Goal: Information Seeking & Learning: Learn about a topic

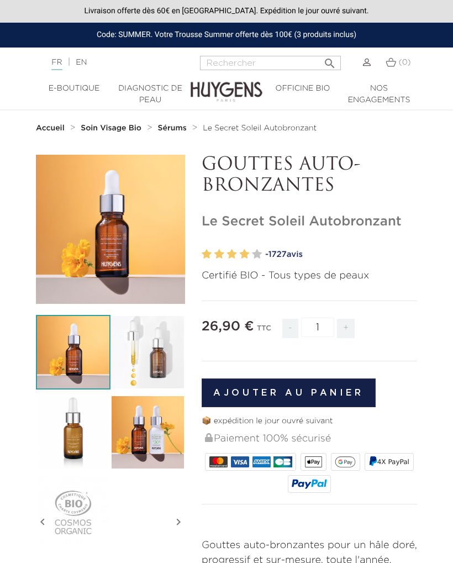
click at [153, 439] on img at bounding box center [147, 432] width 75 height 75
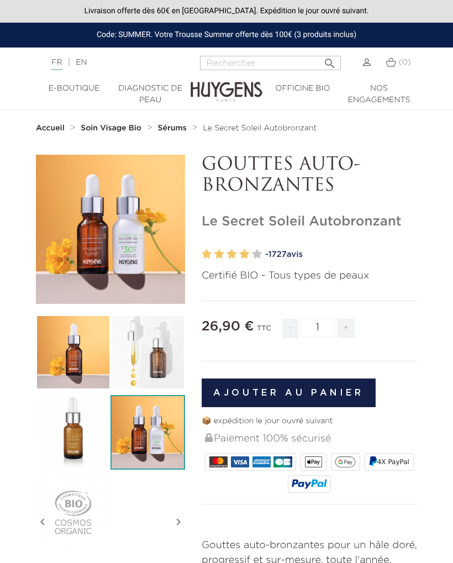
click at [139, 236] on div "" at bounding box center [110, 229] width 149 height 149
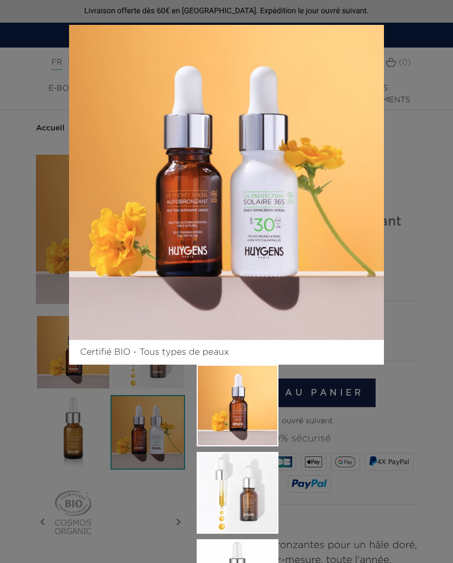
click at [391, 440] on div "Certifié BIO - Tous types de peaux" at bounding box center [226, 413] width 331 height 792
click at [426, 109] on div "Certifié BIO - Tous types de peaux" at bounding box center [226, 281] width 453 height 563
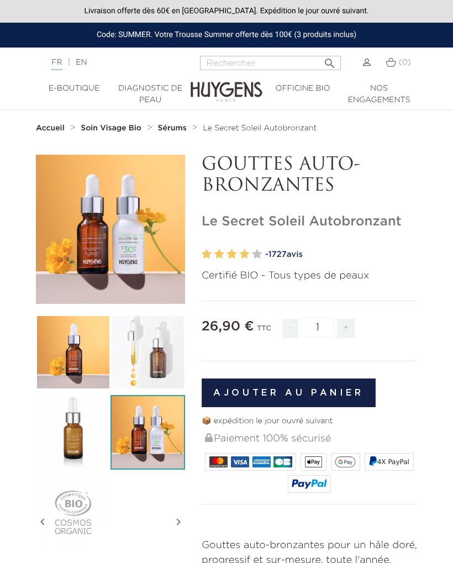
click at [370, 464] on img at bounding box center [373, 461] width 8 height 11
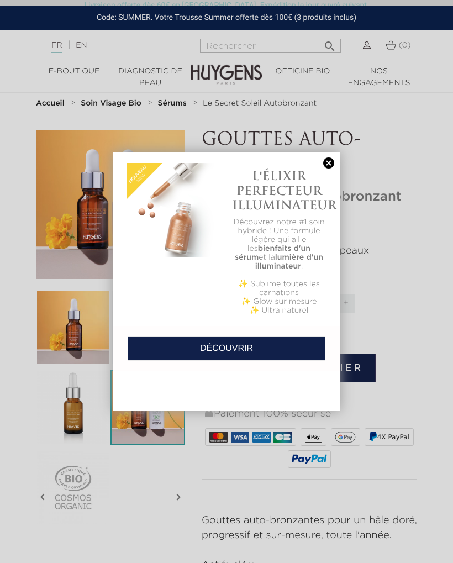
scroll to position [27, 0]
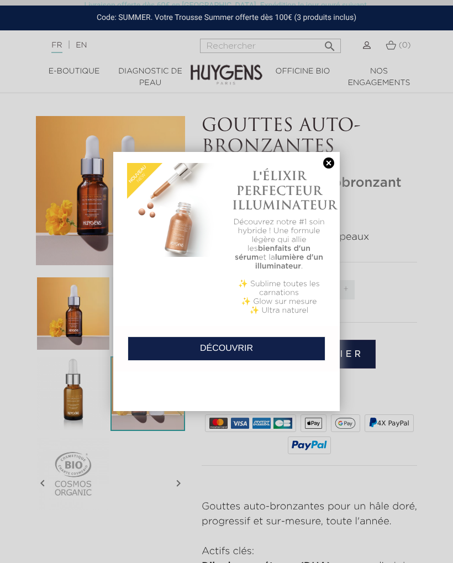
click at [335, 165] on link at bounding box center [328, 163] width 15 height 12
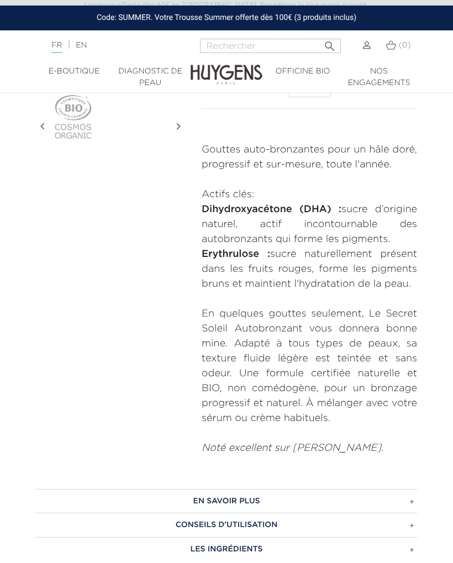
scroll to position [383, 0]
click at [415, 524] on h3 "CONSEILS D'UTILISATION" at bounding box center [226, 525] width 381 height 24
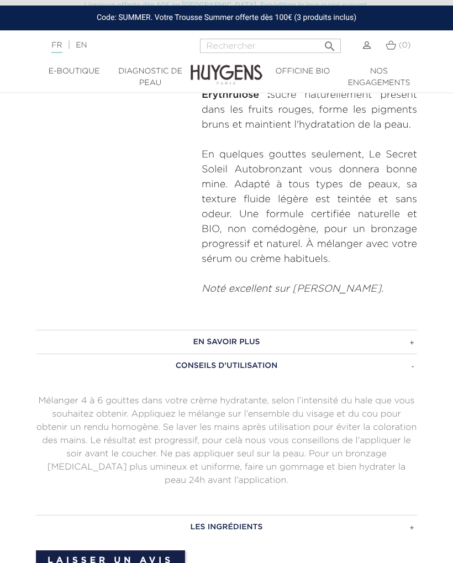
scroll to position [545, 0]
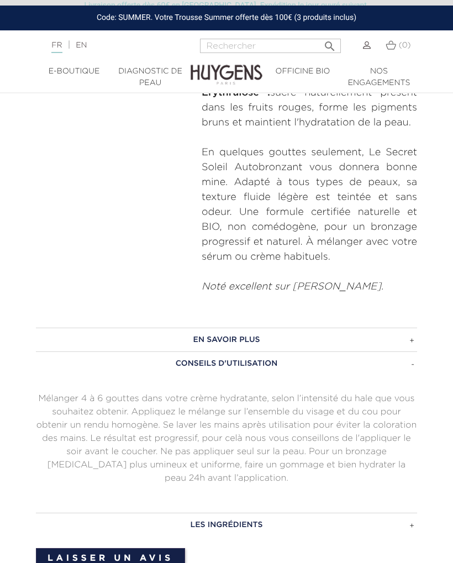
click at [412, 338] on h3 "EN SAVOIR PLUS" at bounding box center [226, 339] width 381 height 24
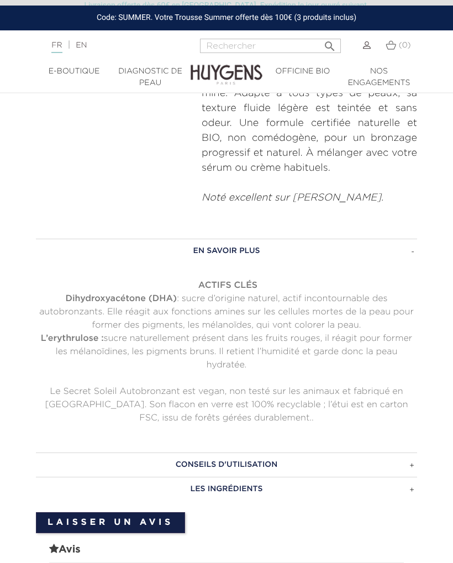
scroll to position [633, 0]
click at [415, 487] on h3 "LES INGRÉDIENTS" at bounding box center [226, 489] width 381 height 24
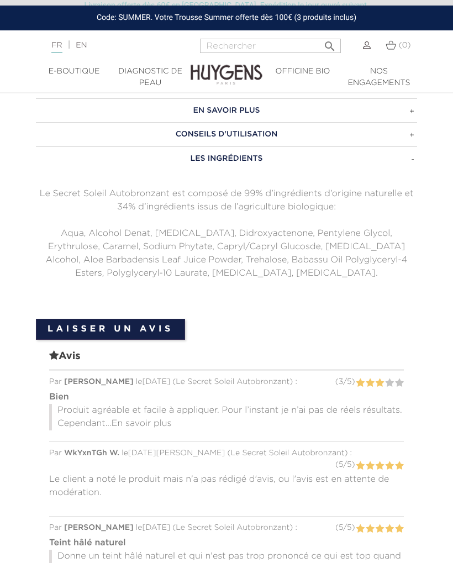
scroll to position [775, 0]
click at [163, 420] on span "En savoir plus" at bounding box center [142, 422] width 60 height 9
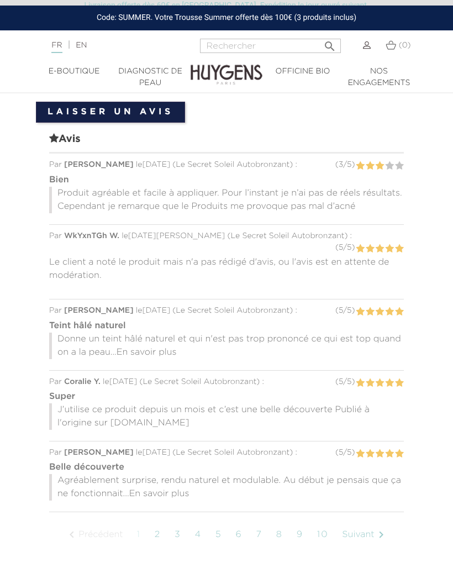
scroll to position [992, 0]
click at [179, 489] on span "En savoir plus" at bounding box center [159, 493] width 60 height 9
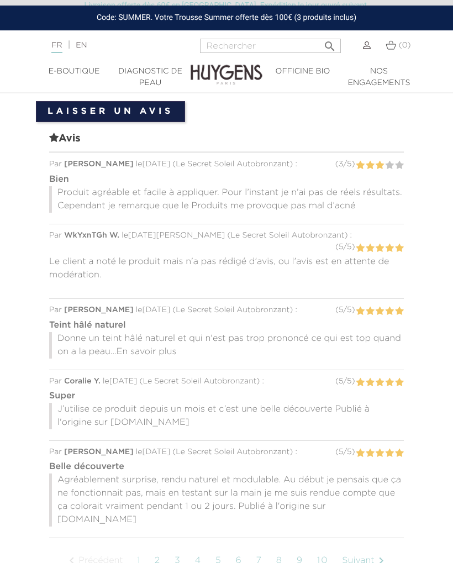
click at [177, 473] on p "Agréablement surprise, rendu naturel et modulable. Au début je pensais que ça n…" at bounding box center [226, 499] width 354 height 53
click at [336, 561] on link "Suivant " at bounding box center [364, 561] width 56 height 28
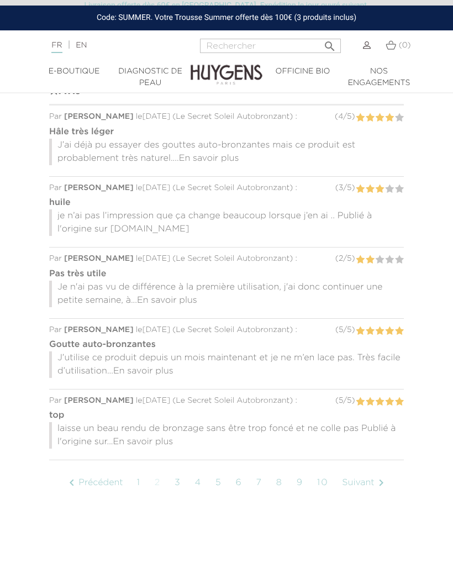
click at [226, 157] on span "En savoir plus" at bounding box center [209, 158] width 60 height 9
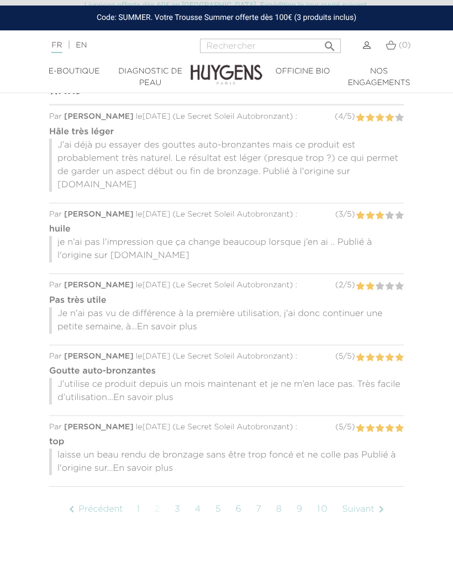
click at [184, 322] on span "En savoir plus" at bounding box center [167, 326] width 60 height 9
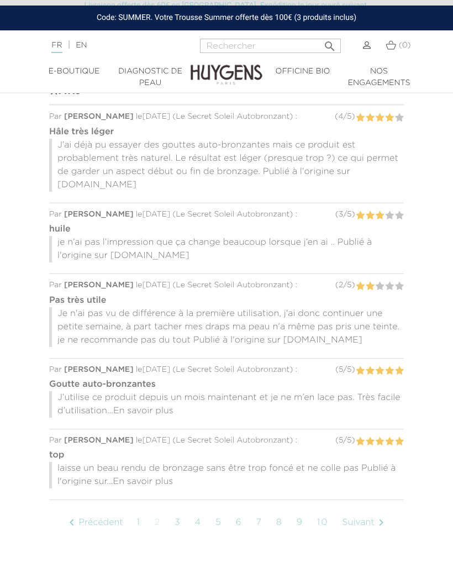
click at [155, 406] on span "En savoir plus" at bounding box center [143, 410] width 60 height 9
